Goal: Navigation & Orientation: Find specific page/section

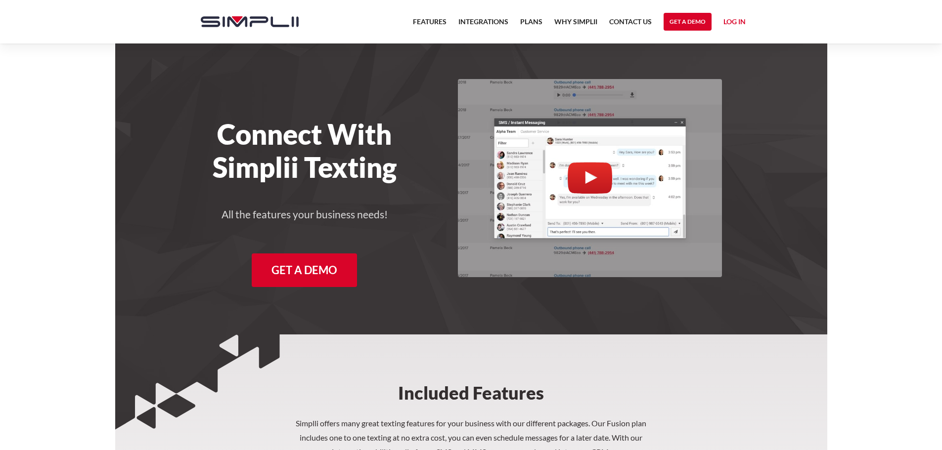
click at [746, 23] on nav "Features Integrations PRoducts Plans Why Simplii Contact US Master Agreement Ge…" at bounding box center [579, 22] width 345 height 44
click at [730, 21] on link "Log in" at bounding box center [734, 23] width 22 height 15
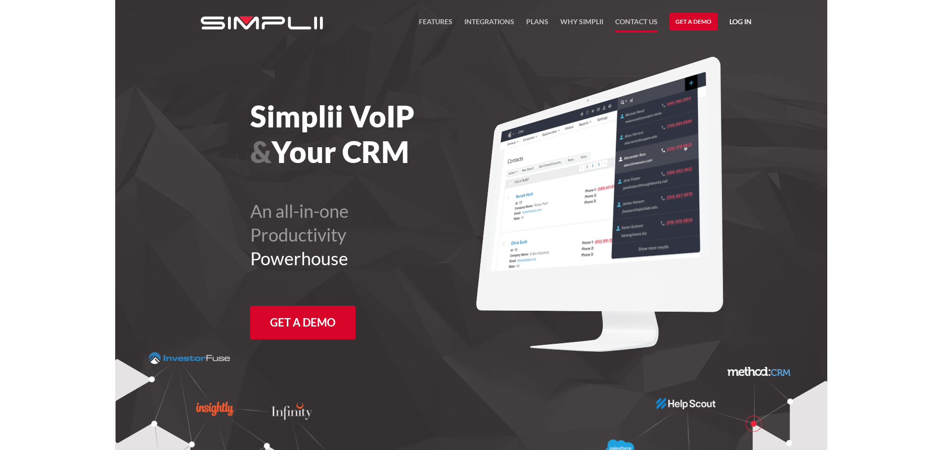
click at [636, 24] on link "Contact US" at bounding box center [636, 24] width 43 height 17
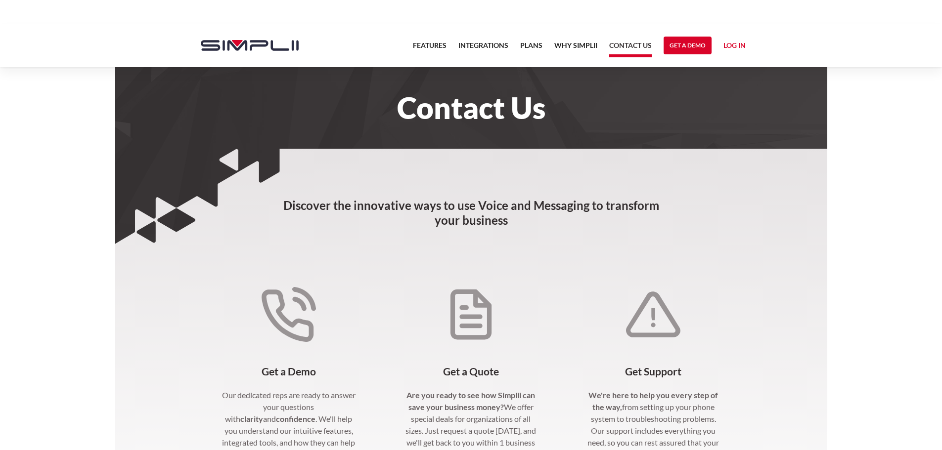
click at [725, 41] on link "Log in" at bounding box center [734, 47] width 22 height 15
